Goal: Information Seeking & Learning: Learn about a topic

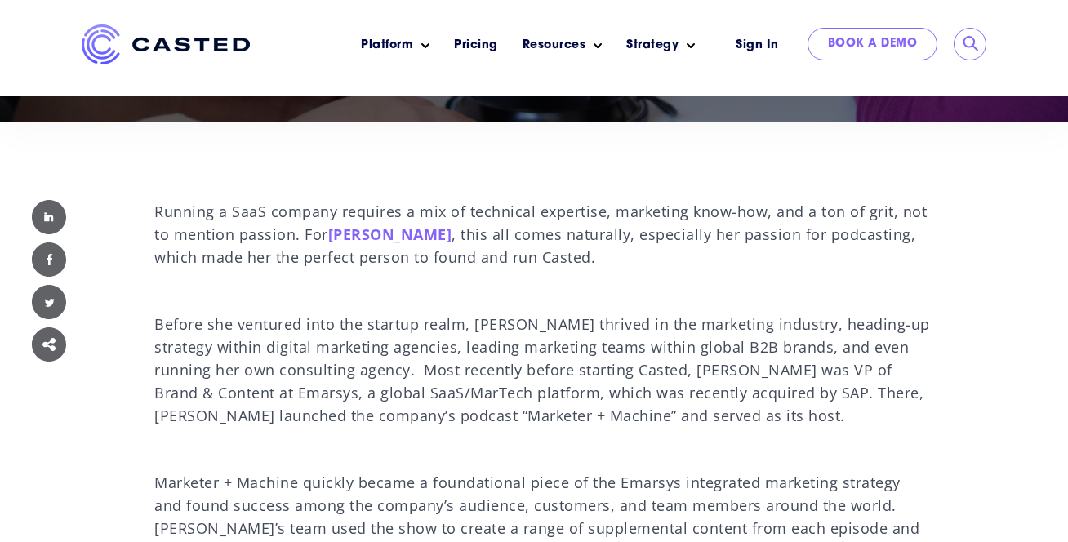
click at [387, 231] on span "[PERSON_NAME]" at bounding box center [390, 234] width 124 height 20
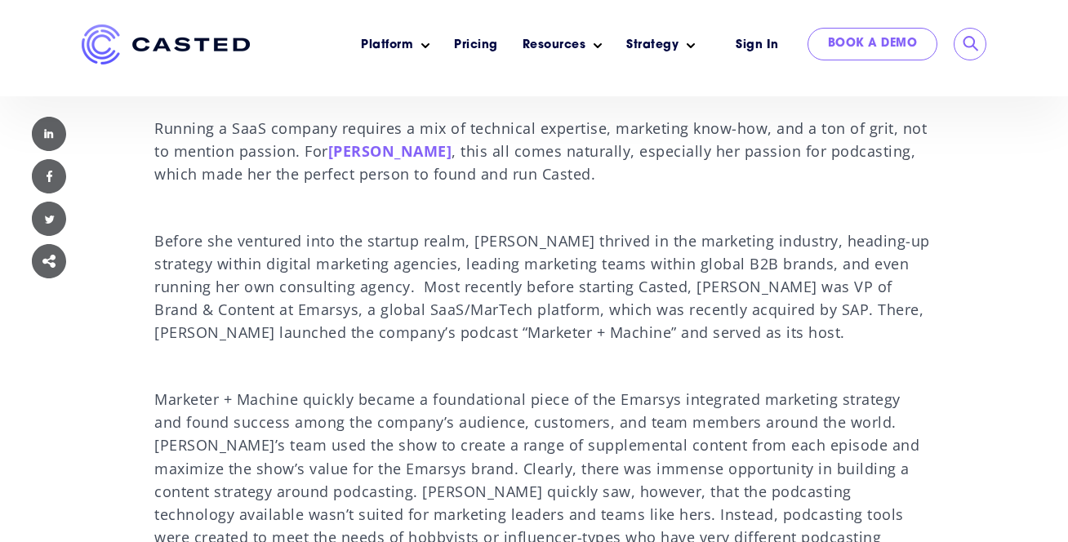
scroll to position [408, 0]
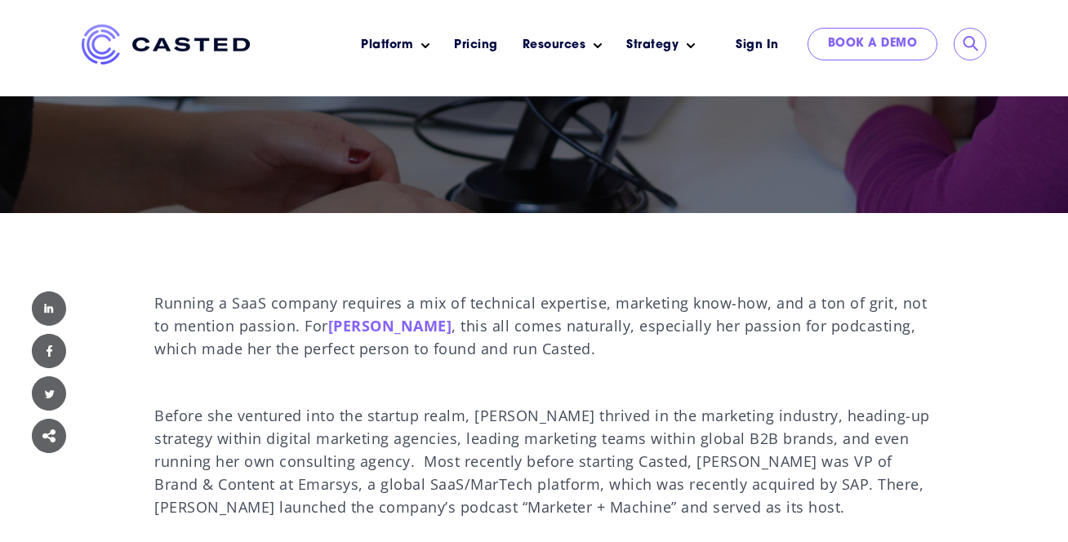
drag, startPoint x: 322, startPoint y: 321, endPoint x: 466, endPoint y: 317, distance: 144.5
click at [466, 317] on span "Running a SaaS company requires a mix of technical expertise, marketing know-ho…" at bounding box center [540, 325] width 772 height 65
copy span "r [PERSON_NAME]"
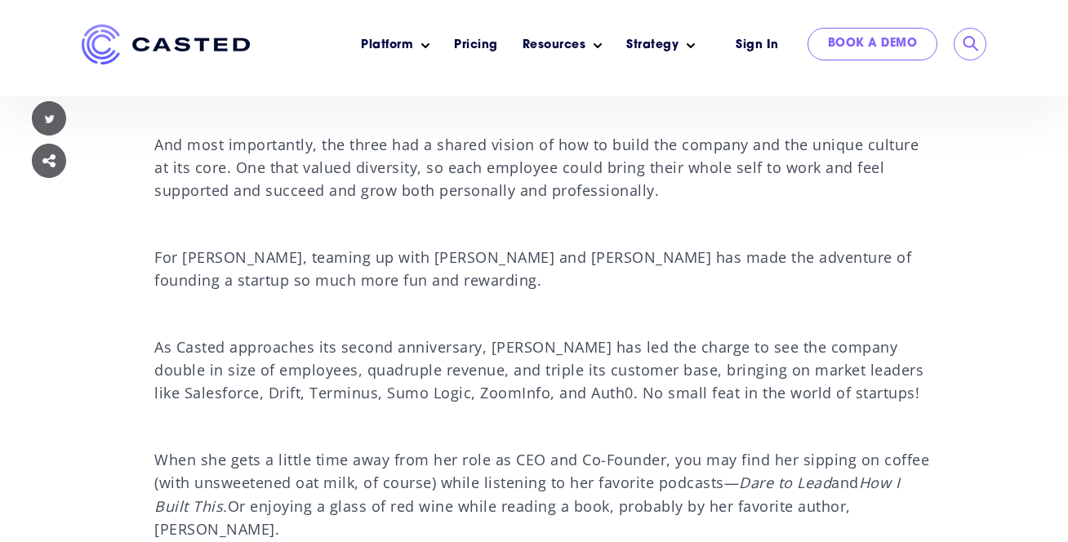
scroll to position [1588, 0]
